Goal: Task Accomplishment & Management: Manage account settings

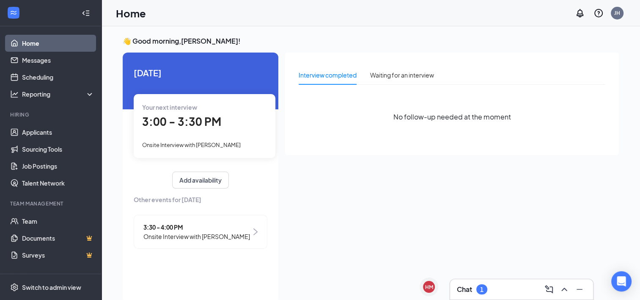
click at [485, 290] on div "1" at bounding box center [482, 289] width 11 height 10
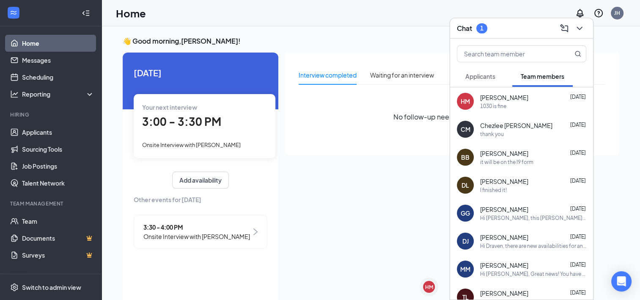
click at [475, 82] on button "Applicants" at bounding box center [480, 76] width 47 height 21
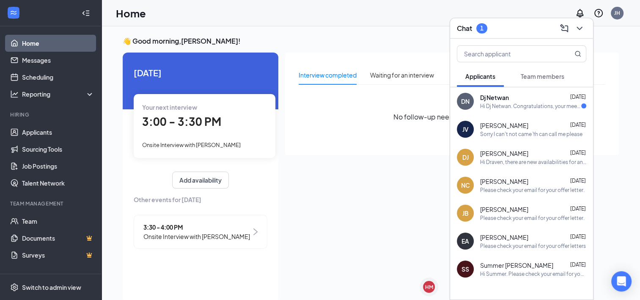
click at [490, 102] on div "Hi Dj Netwan. Congratulations, your meeting with [PERSON_NAME]'s Frozen Custard…" at bounding box center [530, 105] width 101 height 7
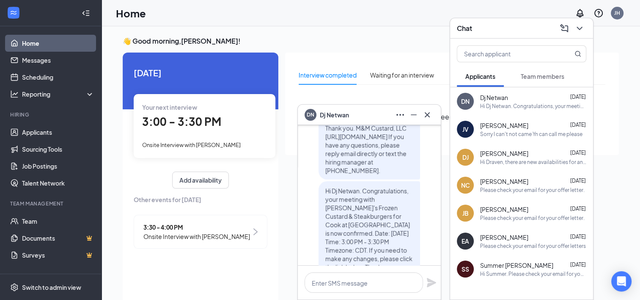
scroll to position [-85, 0]
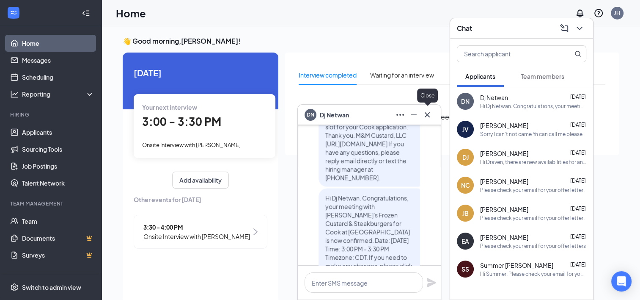
click at [432, 114] on icon "Cross" at bounding box center [427, 115] width 10 height 10
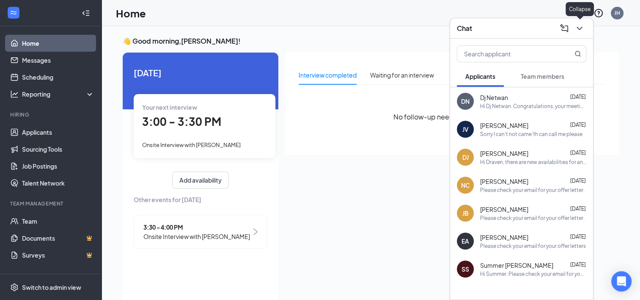
click at [584, 27] on icon "ChevronDown" at bounding box center [580, 28] width 10 height 10
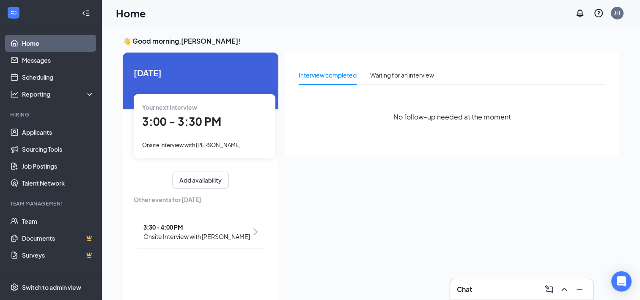
click at [256, 232] on img at bounding box center [256, 231] width 4 height 7
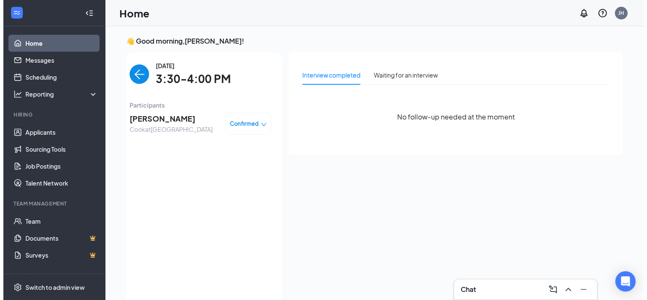
scroll to position [3, 0]
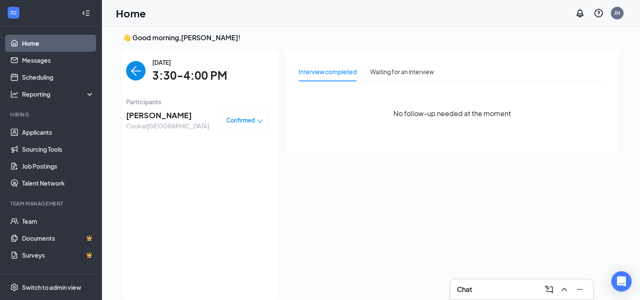
click at [136, 115] on span "[PERSON_NAME]" at bounding box center [167, 115] width 83 height 12
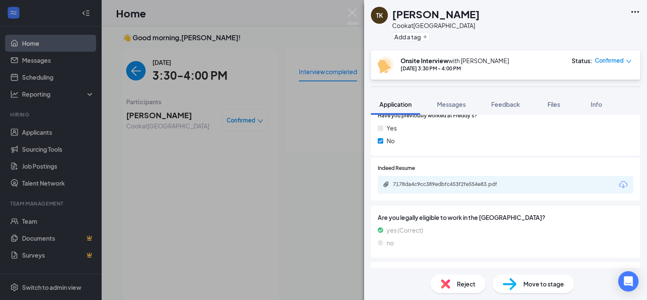
scroll to position [466, 0]
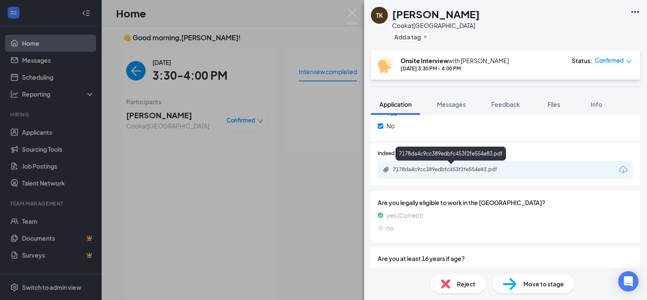
click at [489, 169] on div "7178da4c9cc389edbfc453f2fe554e83.pdf" at bounding box center [452, 169] width 119 height 7
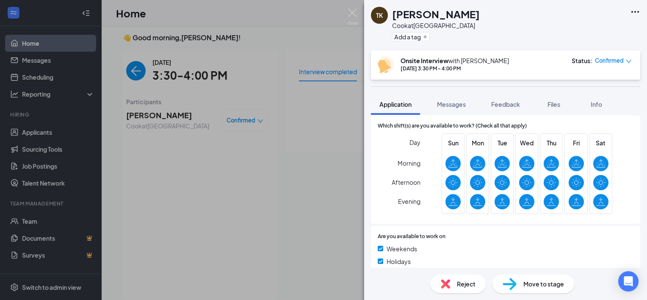
scroll to position [239, 0]
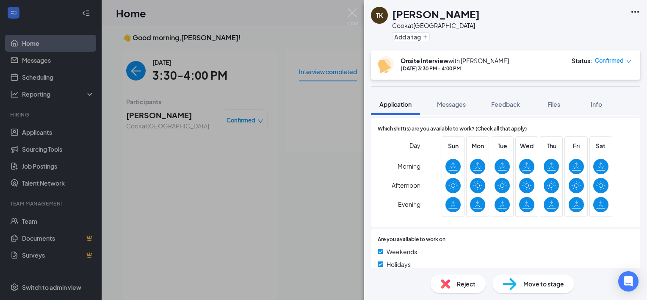
click at [292, 176] on div "TK [PERSON_NAME] at [GEOGRAPHIC_DATA] West Add a tag Onsite Interview with [PER…" at bounding box center [323, 150] width 647 height 300
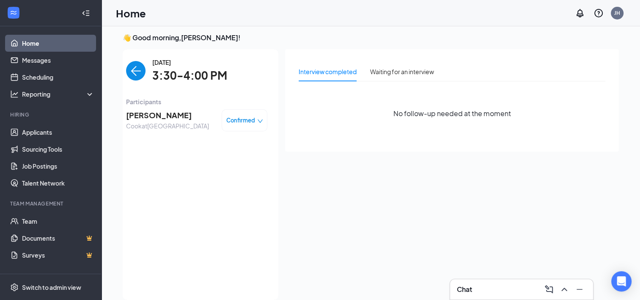
click at [132, 72] on img "back-button" at bounding box center [135, 70] width 19 height 19
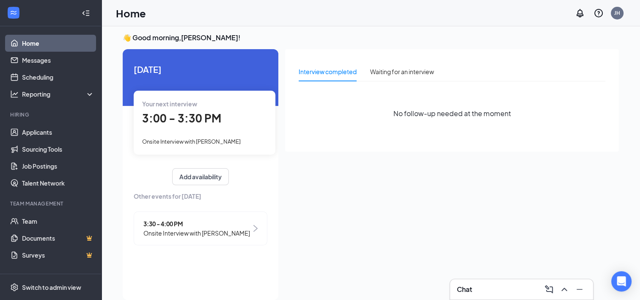
click at [183, 121] on span "3:00 - 3:30 PM" at bounding box center [181, 118] width 79 height 14
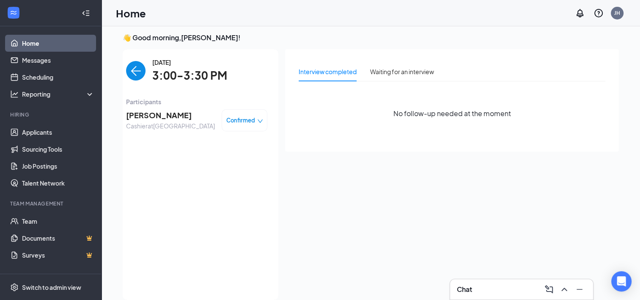
click at [152, 115] on span "[PERSON_NAME]" at bounding box center [170, 115] width 89 height 12
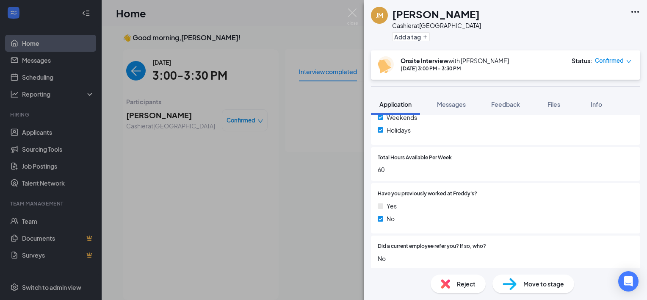
scroll to position [423, 0]
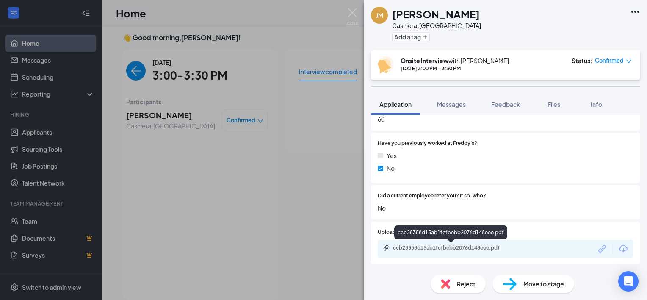
click at [449, 244] on div "ccb28358d15ab1fcfbebb2076d148eee.pdf" at bounding box center [452, 247] width 119 height 7
